Goal: Transaction & Acquisition: Book appointment/travel/reservation

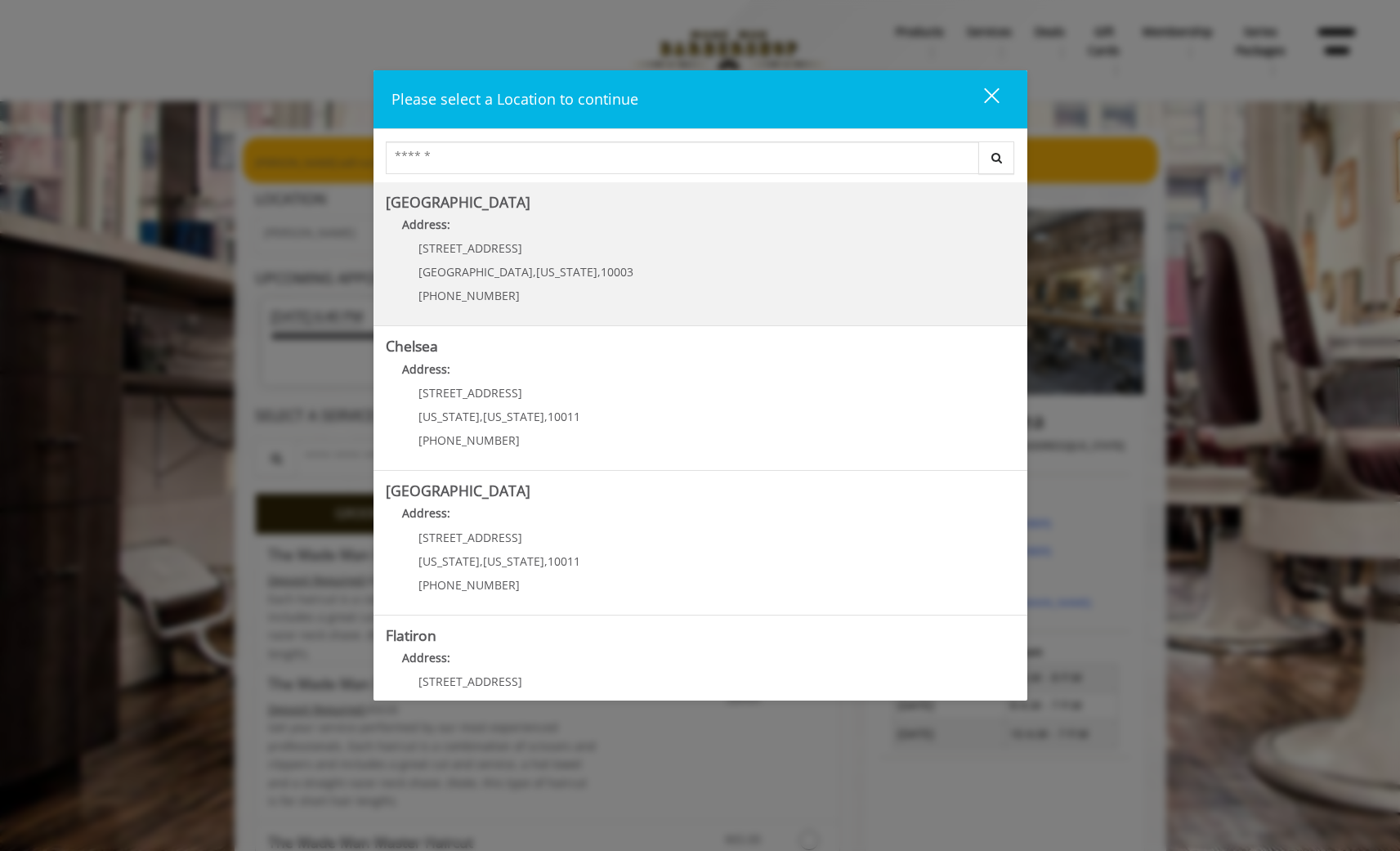
click at [463, 252] on span "[STREET_ADDRESS]" at bounding box center [470, 248] width 104 height 16
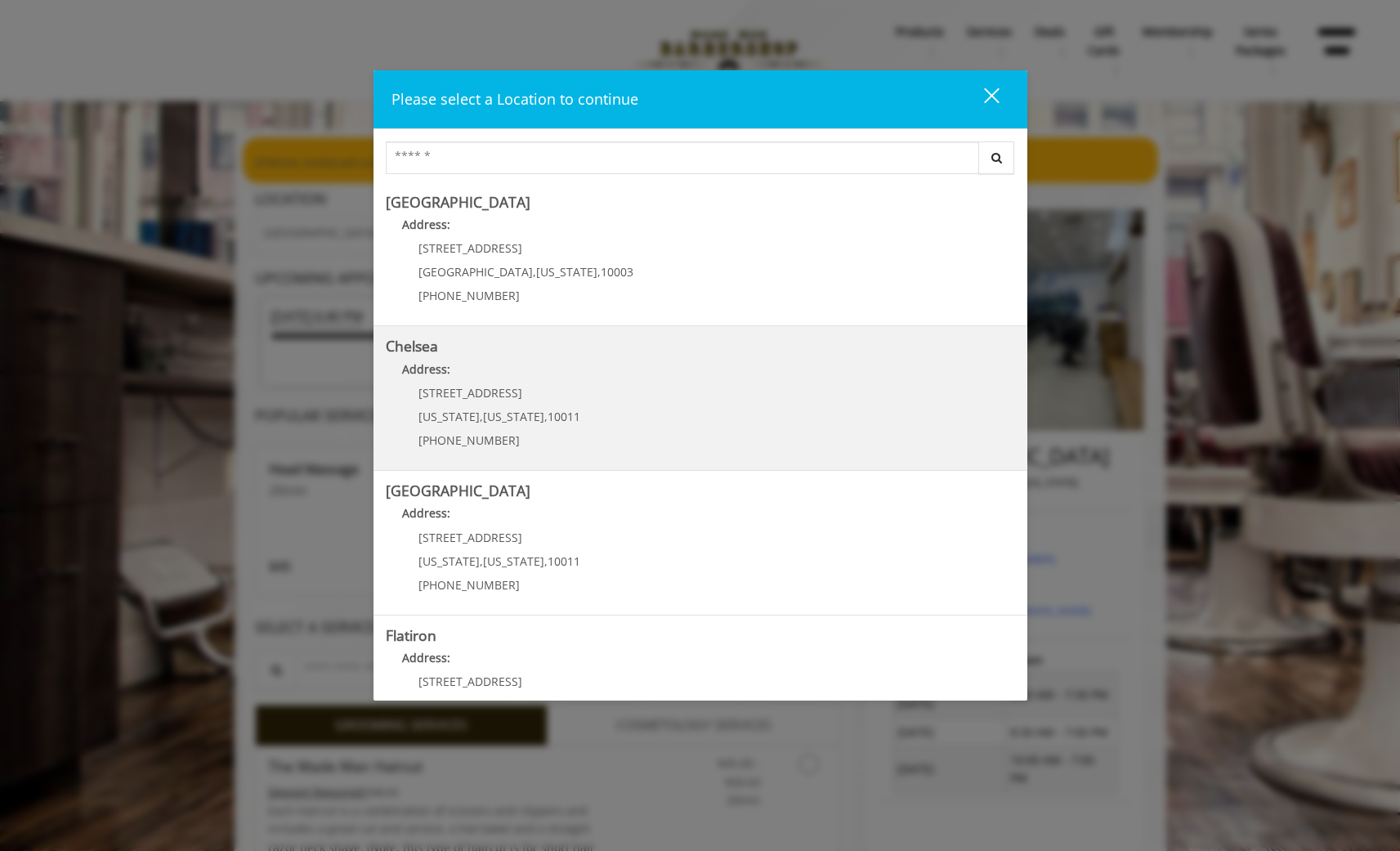
click at [551, 389] on p "[STREET_ADDRESS]" at bounding box center [498, 393] width 162 height 13
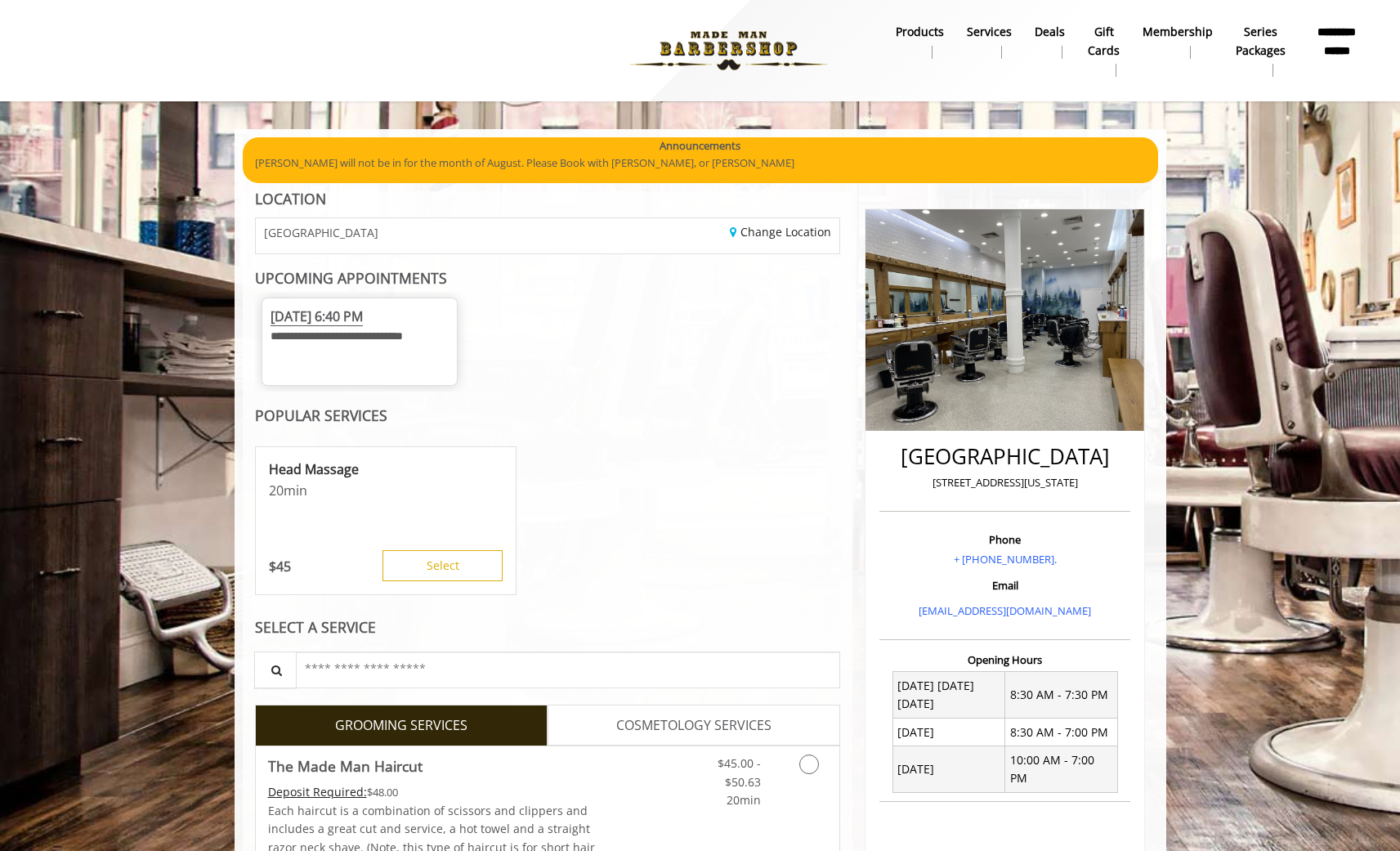
scroll to position [96, 0]
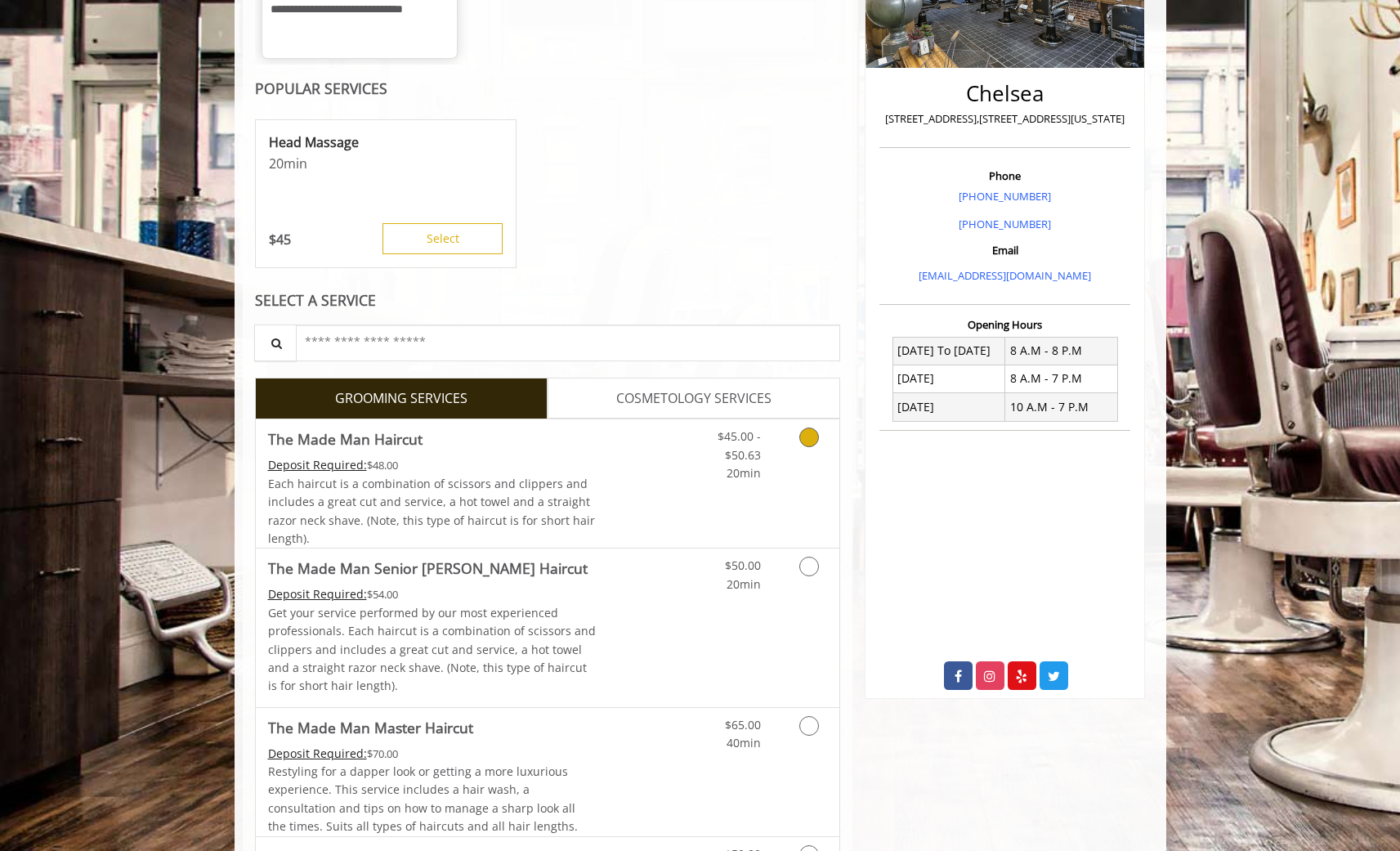
click at [552, 506] on span "Each haircut is a combination of scissors and clippers and includes a great cut…" at bounding box center [432, 511] width 327 height 71
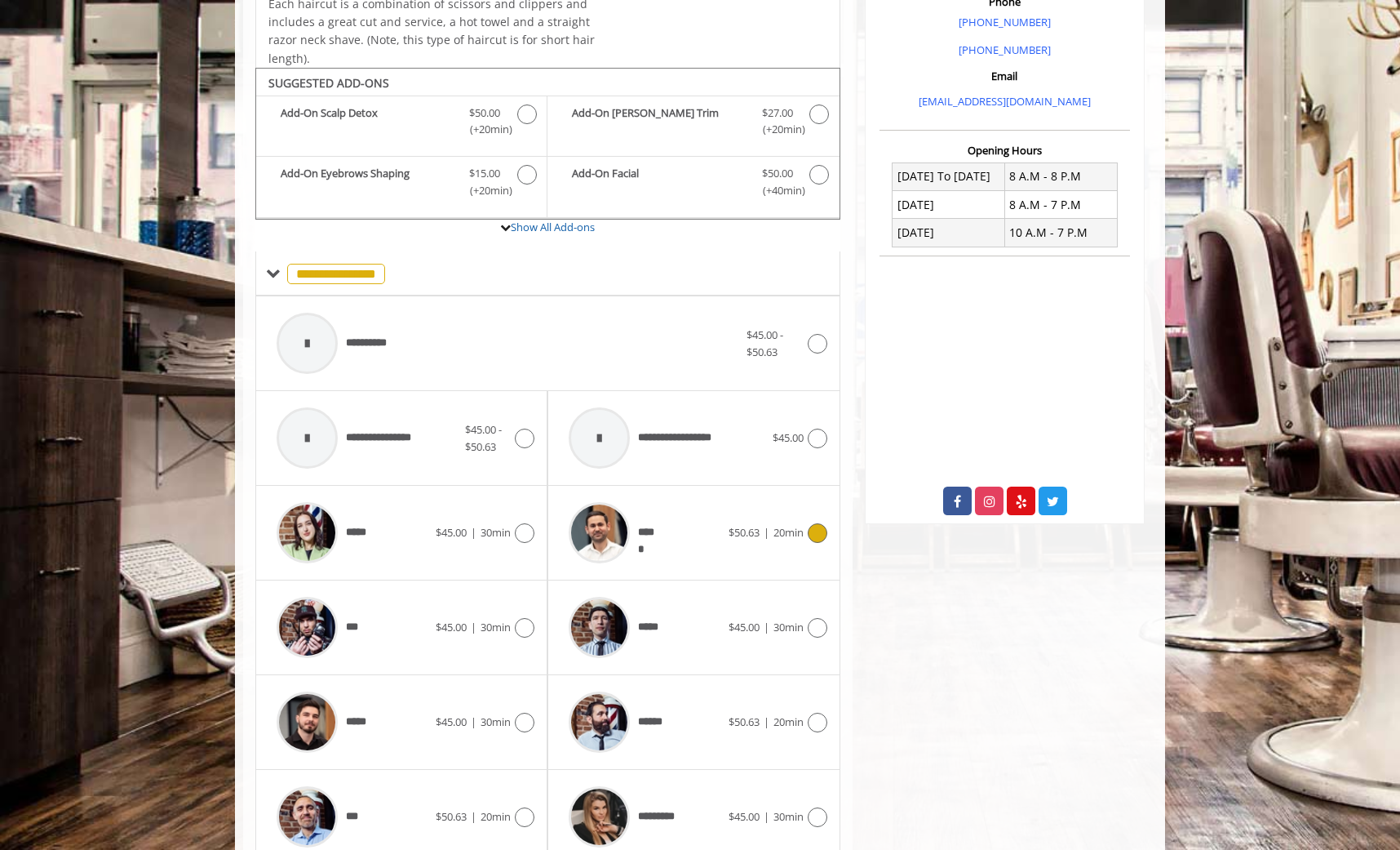
scroll to position [587, 0]
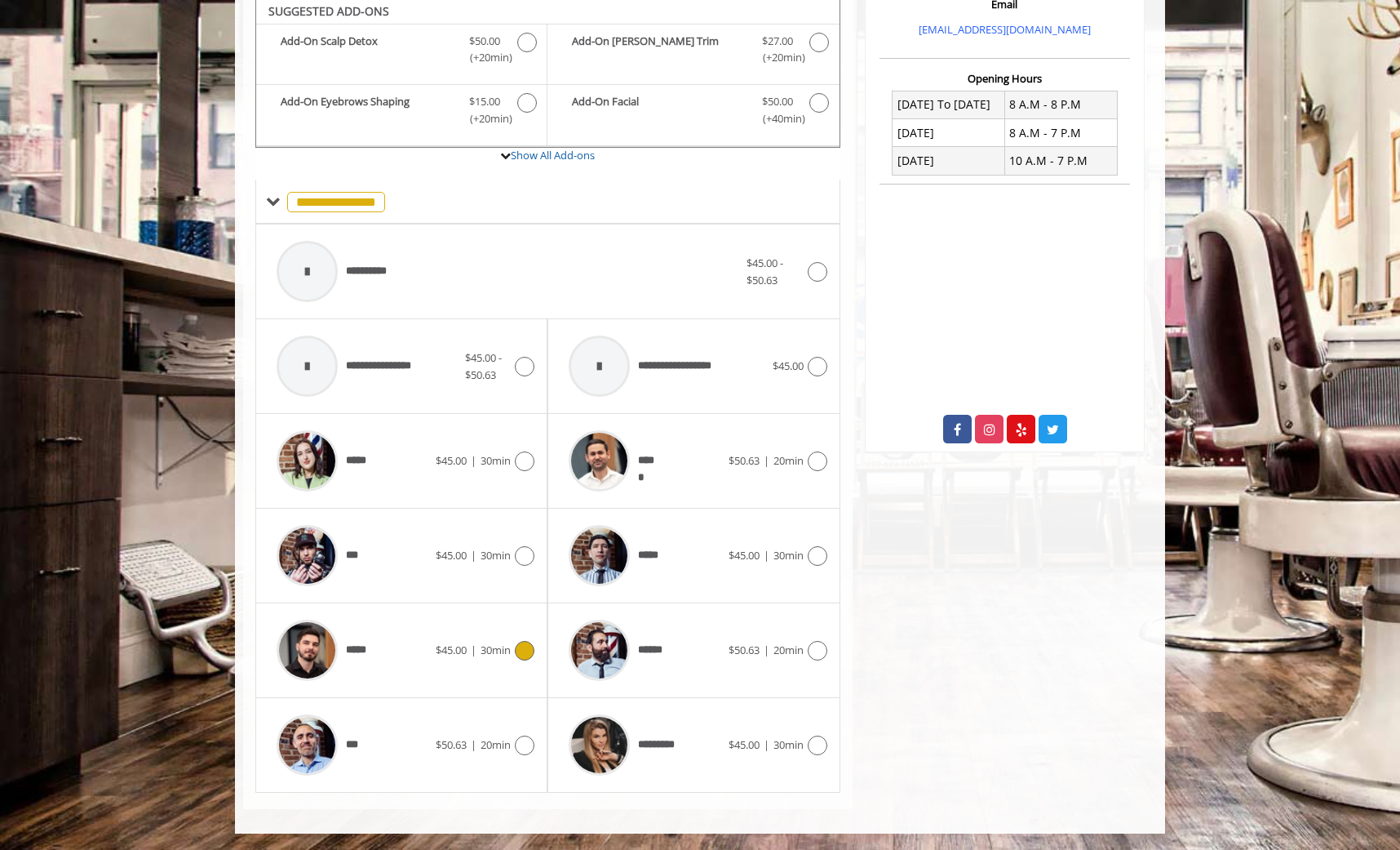
click at [426, 652] on div "*****" at bounding box center [352, 649] width 167 height 77
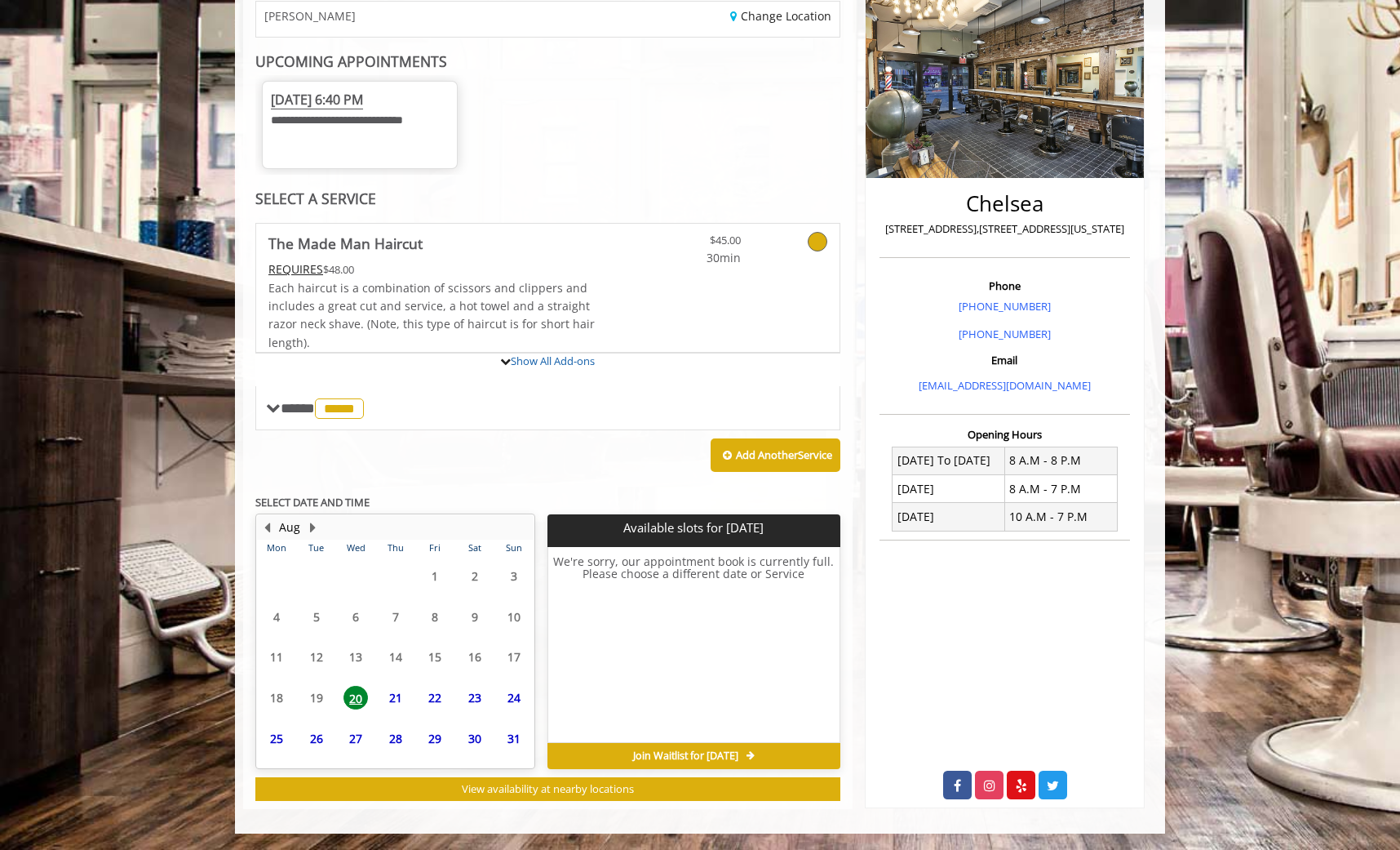
scroll to position [384, 0]
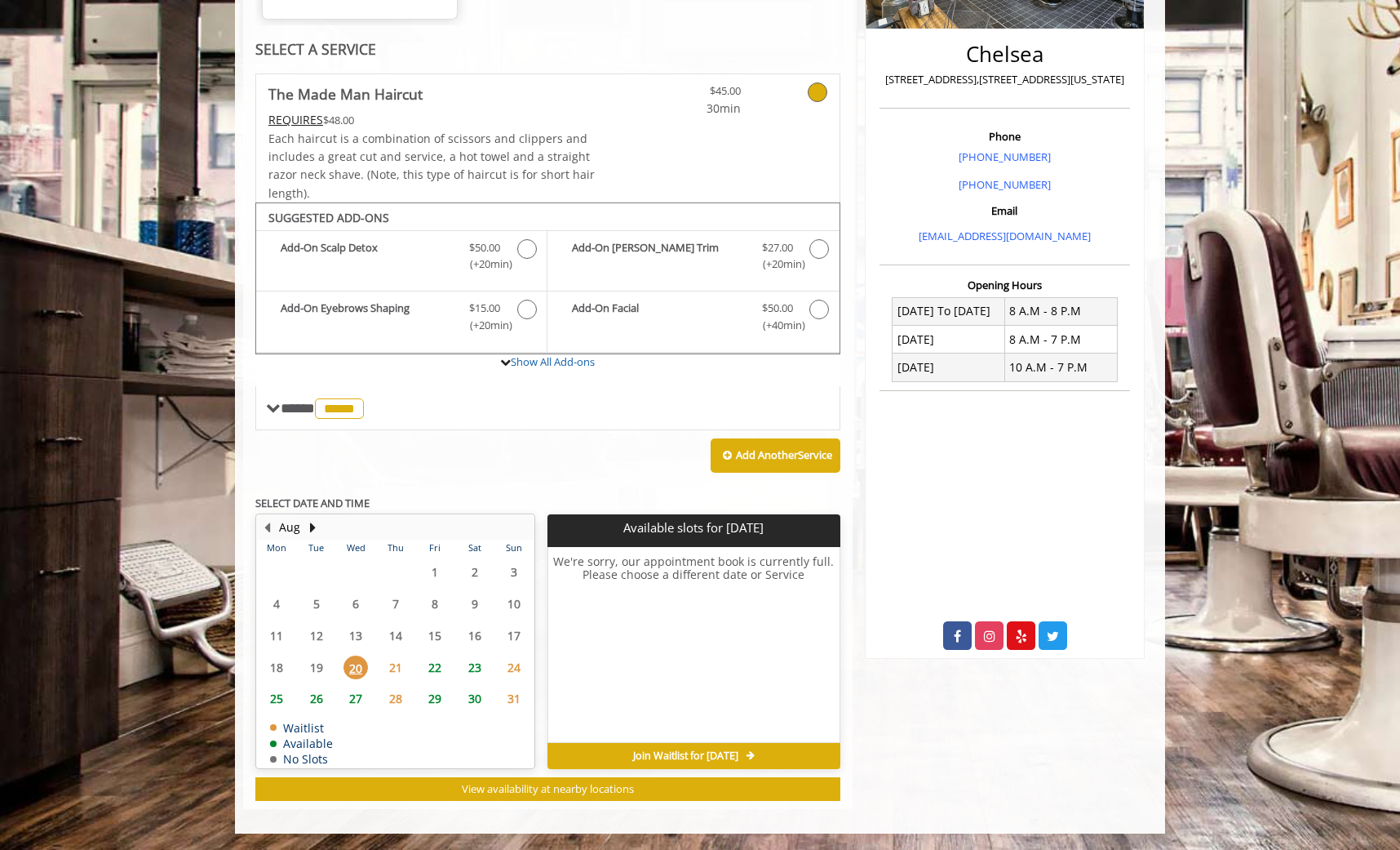
click at [392, 668] on span "21" at bounding box center [395, 667] width 24 height 23
